Goal: Information Seeking & Learning: Find contact information

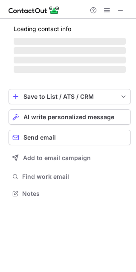
scroll to position [192, 136]
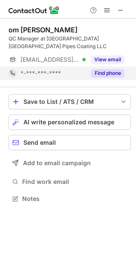
click at [108, 71] on button "Find phone" at bounding box center [108, 73] width 34 height 9
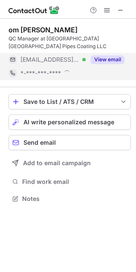
click at [112, 62] on button "View email" at bounding box center [108, 59] width 34 height 9
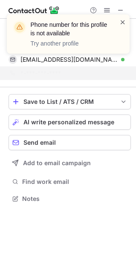
click at [124, 23] on span at bounding box center [122, 22] width 7 height 9
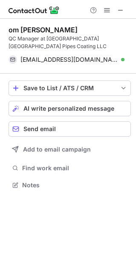
scroll to position [179, 136]
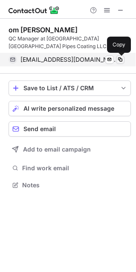
click at [121, 60] on span at bounding box center [119, 59] width 7 height 7
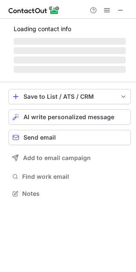
scroll to position [192, 136]
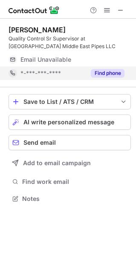
click at [110, 72] on button "Find phone" at bounding box center [108, 73] width 34 height 9
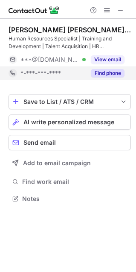
click at [108, 77] on button "Find phone" at bounding box center [108, 73] width 34 height 9
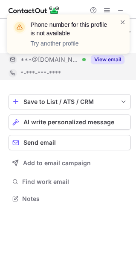
click at [114, 61] on div "Phone number for this profile is not available Try another profile" at bounding box center [68, 37] width 136 height 63
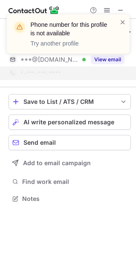
click at [125, 22] on div "Phone number for this profile is not available Try another profile" at bounding box center [68, 33] width 122 height 39
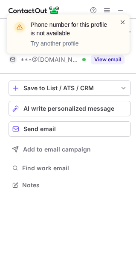
scroll to position [179, 136]
click at [123, 23] on span at bounding box center [122, 22] width 7 height 9
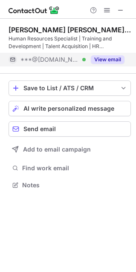
click at [108, 61] on button "View email" at bounding box center [108, 59] width 34 height 9
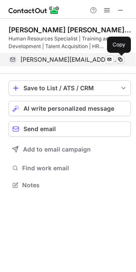
click at [120, 60] on span at bounding box center [119, 59] width 7 height 7
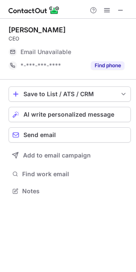
scroll to position [4, 4]
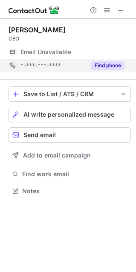
click at [103, 66] on button "Find phone" at bounding box center [108, 65] width 34 height 9
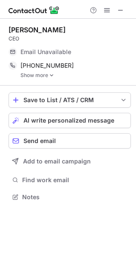
scroll to position [190, 136]
click at [53, 78] on img at bounding box center [51, 75] width 5 height 6
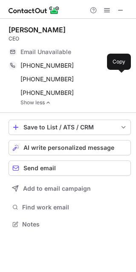
scroll to position [218, 136]
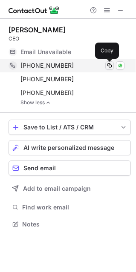
click at [109, 64] on span at bounding box center [109, 65] width 7 height 7
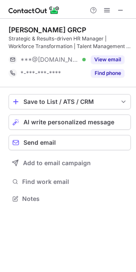
scroll to position [192, 136]
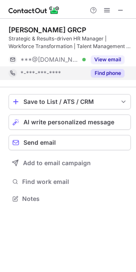
click at [116, 70] on button "Find phone" at bounding box center [108, 73] width 34 height 9
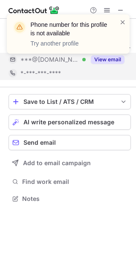
click at [111, 57] on div "Phone number for this profile is not available Try another profile [PERSON_NAME…" at bounding box center [68, 136] width 136 height 272
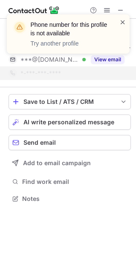
click at [123, 23] on span at bounding box center [122, 22] width 7 height 9
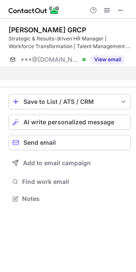
scroll to position [179, 136]
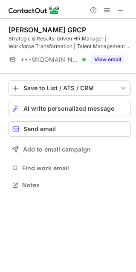
click at [113, 58] on button "View email" at bounding box center [108, 59] width 34 height 9
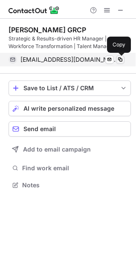
click at [120, 58] on span at bounding box center [119, 59] width 7 height 7
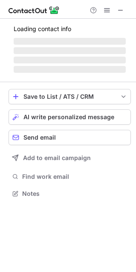
scroll to position [4, 4]
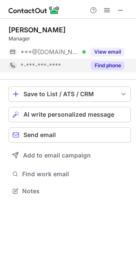
click at [113, 68] on button "Find phone" at bounding box center [108, 65] width 34 height 9
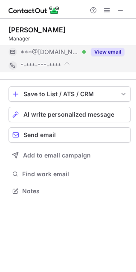
click at [109, 49] on button "View email" at bounding box center [108, 52] width 34 height 9
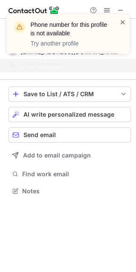
click at [125, 23] on span at bounding box center [122, 22] width 7 height 9
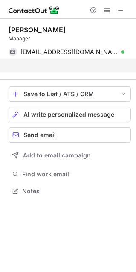
scroll to position [171, 136]
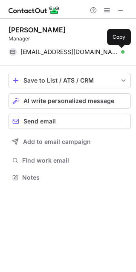
click at [119, 52] on span at bounding box center [119, 51] width 7 height 7
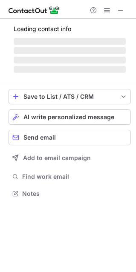
scroll to position [4, 4]
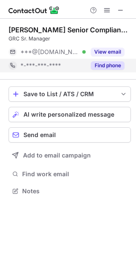
click at [113, 59] on div "Find phone" at bounding box center [104, 66] width 39 height 14
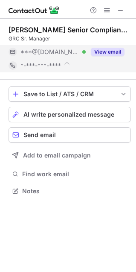
click at [110, 50] on button "View email" at bounding box center [108, 52] width 34 height 9
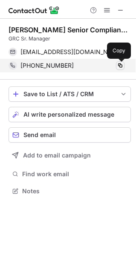
click at [119, 66] on span at bounding box center [119, 65] width 7 height 7
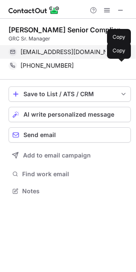
click at [123, 53] on span at bounding box center [119, 51] width 7 height 7
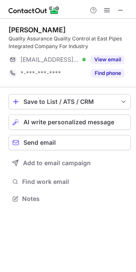
scroll to position [192, 136]
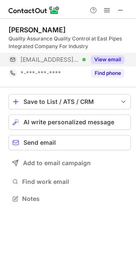
click at [117, 57] on button "View email" at bounding box center [108, 59] width 34 height 9
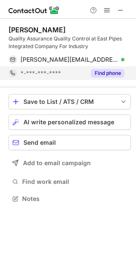
click at [111, 72] on button "Find phone" at bounding box center [108, 73] width 34 height 9
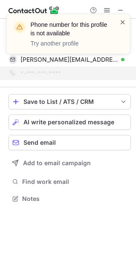
click at [123, 23] on span at bounding box center [122, 22] width 7 height 9
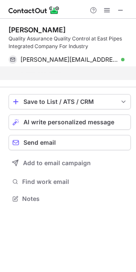
scroll to position [179, 136]
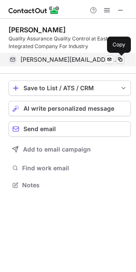
click at [120, 62] on span at bounding box center [119, 59] width 7 height 7
click at [122, 58] on span at bounding box center [119, 59] width 7 height 7
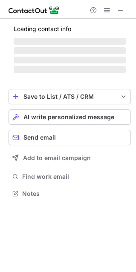
scroll to position [192, 136]
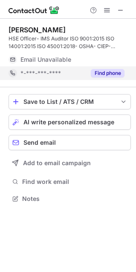
click at [115, 73] on button "Find phone" at bounding box center [108, 73] width 34 height 9
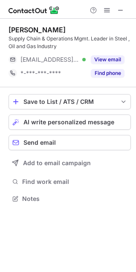
click at [103, 78] on div "Find phone" at bounding box center [104, 73] width 39 height 14
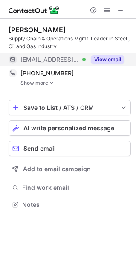
scroll to position [198, 136]
click at [113, 62] on button "View email" at bounding box center [108, 59] width 34 height 9
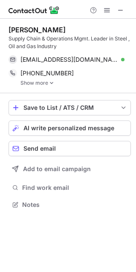
click at [55, 84] on link "Show more" at bounding box center [75, 83] width 110 height 6
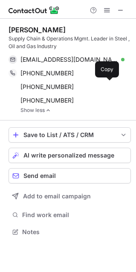
scroll to position [225, 136]
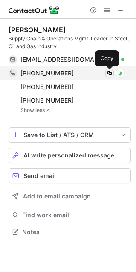
click at [110, 71] on span at bounding box center [109, 73] width 7 height 7
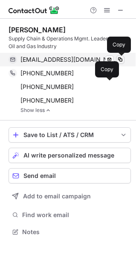
click at [123, 59] on span at bounding box center [119, 59] width 7 height 7
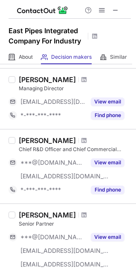
scroll to position [280, 0]
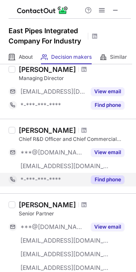
click at [110, 178] on button "Find phone" at bounding box center [108, 179] width 34 height 9
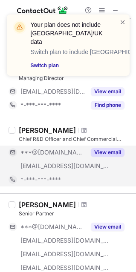
click at [111, 148] on button "View email" at bounding box center [108, 152] width 34 height 9
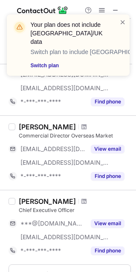
scroll to position [677, 0]
